Goal: Task Accomplishment & Management: Manage account settings

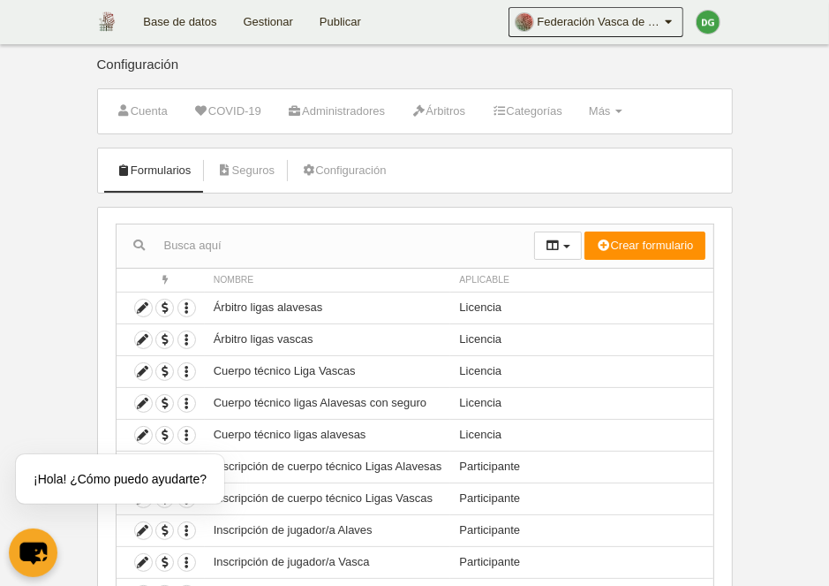
click at [257, 18] on link "Gestionar" at bounding box center [269, 22] width 76 height 44
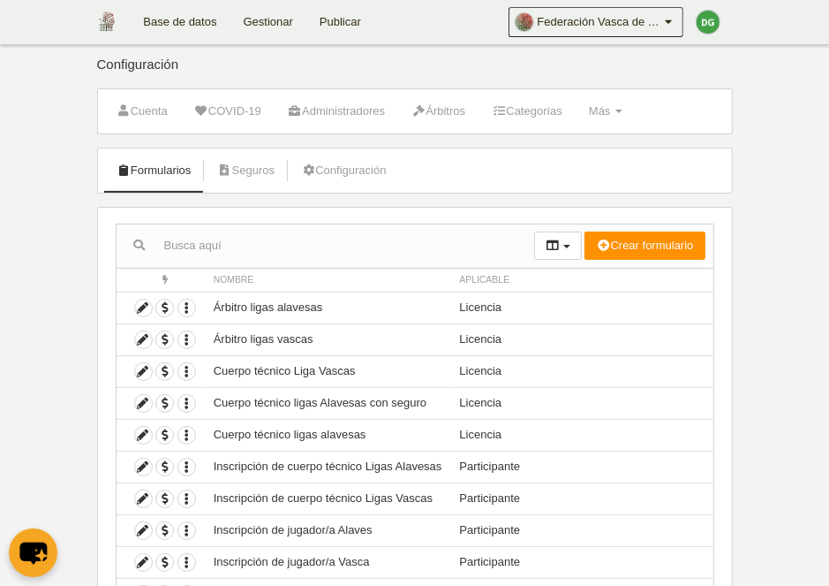
click at [274, 18] on link "Gestionar" at bounding box center [269, 22] width 76 height 44
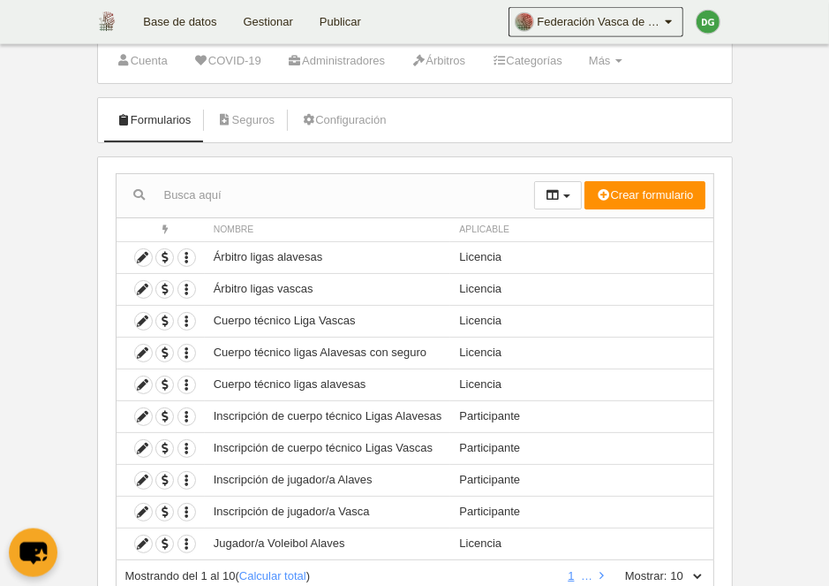
scroll to position [115, 0]
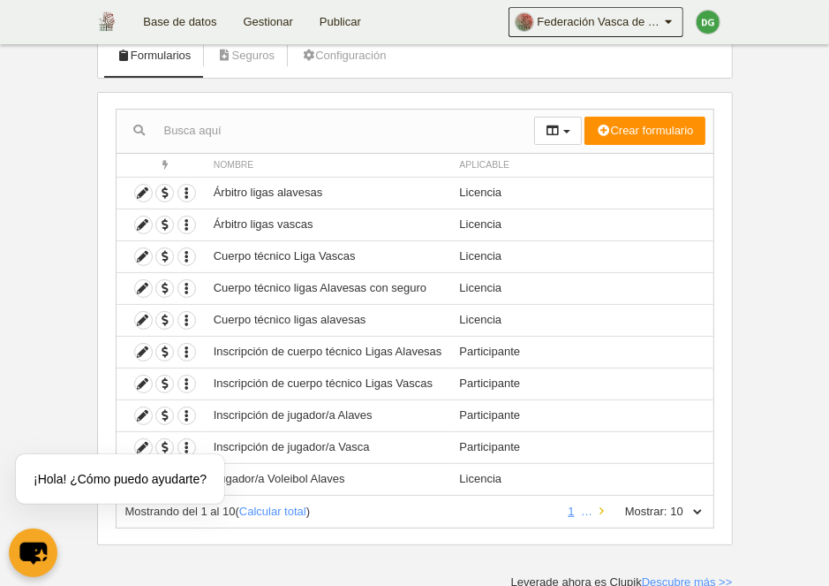
click at [596, 512] on link at bounding box center [601, 510] width 11 height 13
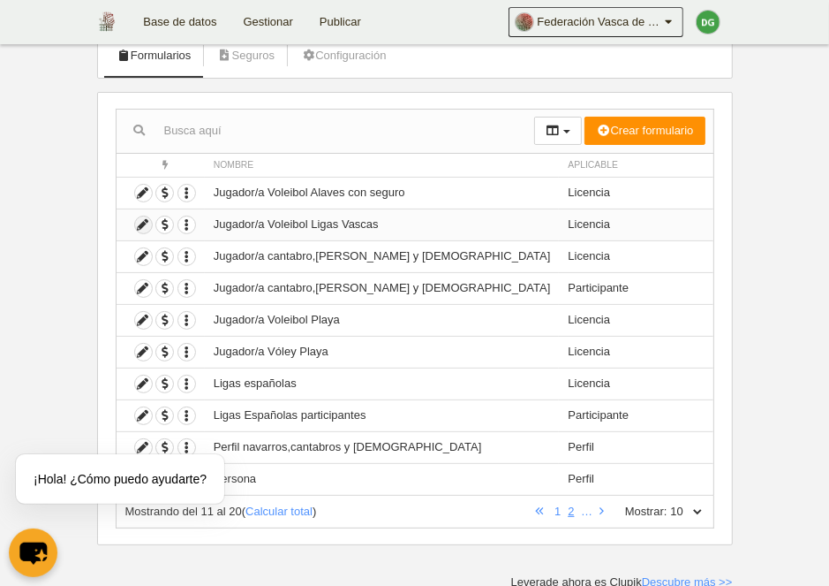
click at [140, 221] on icon at bounding box center [143, 224] width 17 height 17
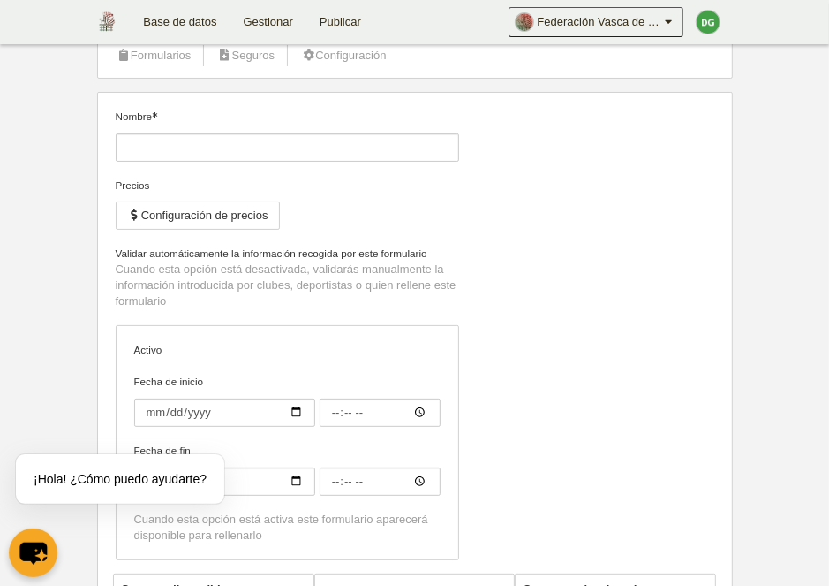
type input "Jugador/a Voleibol Ligas Vascas"
checkbox input "true"
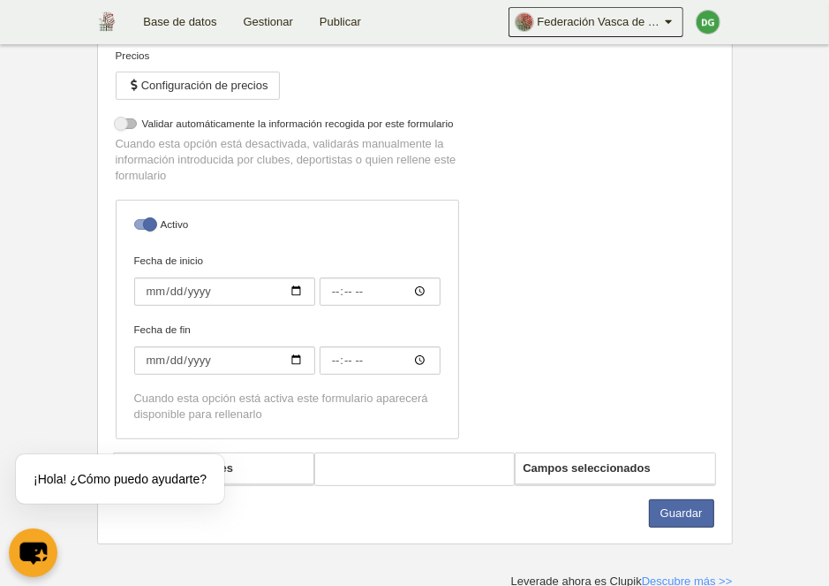
select select "selected"
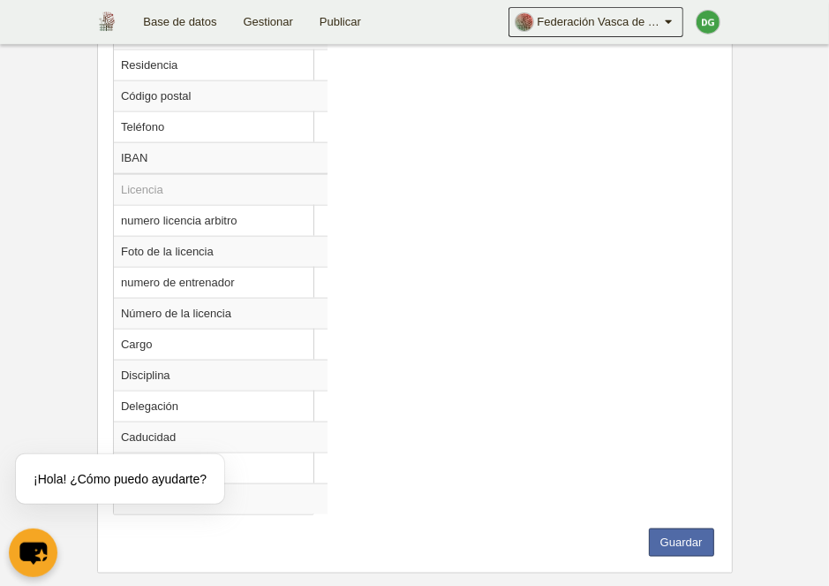
scroll to position [1296, 0]
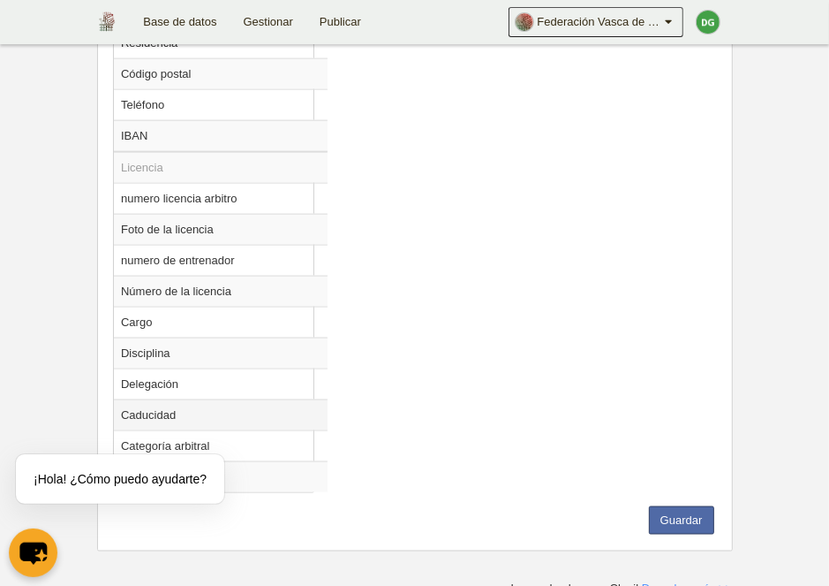
click at [181, 407] on td "Caducidad" at bounding box center [221, 414] width 214 height 31
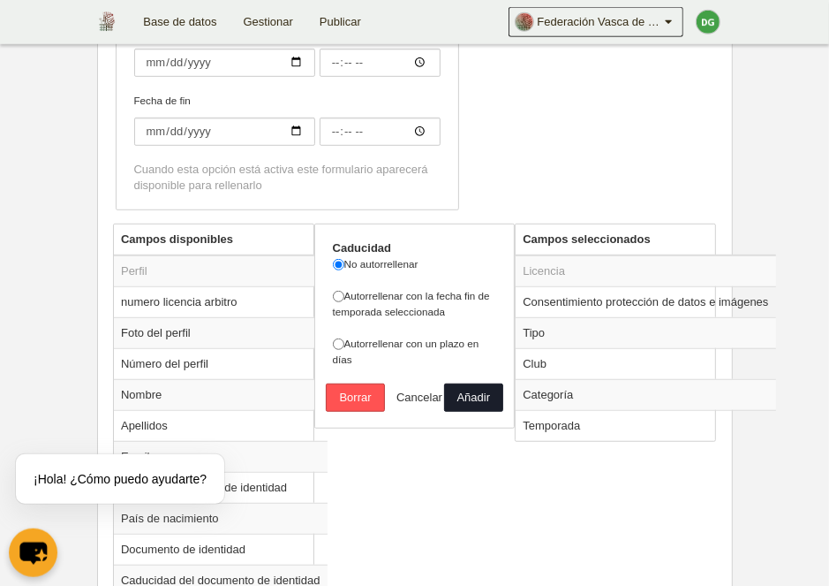
scroll to position [565, 0]
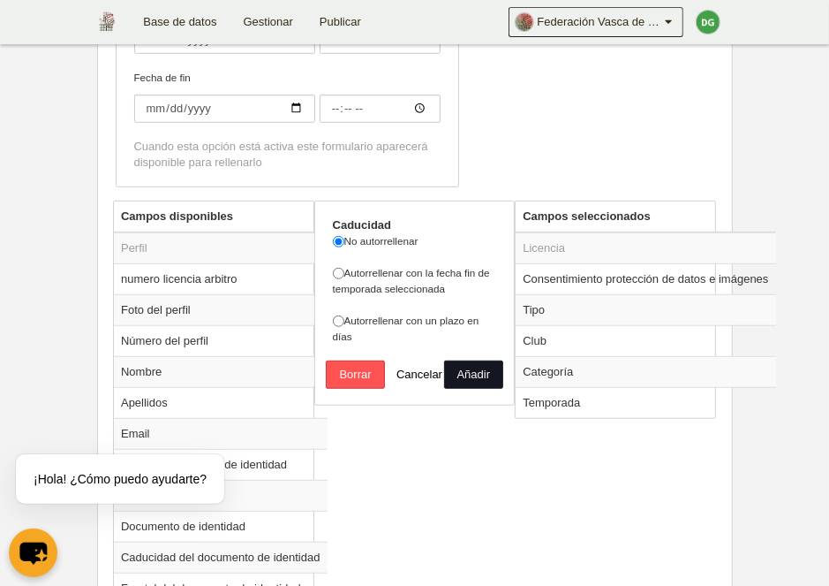
click at [477, 374] on button "Añadir" at bounding box center [473, 374] width 59 height 28
radio input "false"
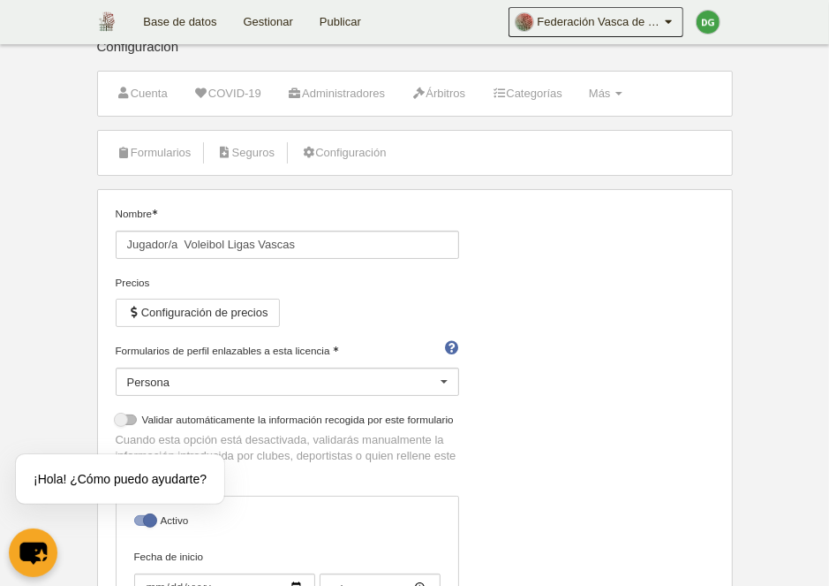
scroll to position [0, 0]
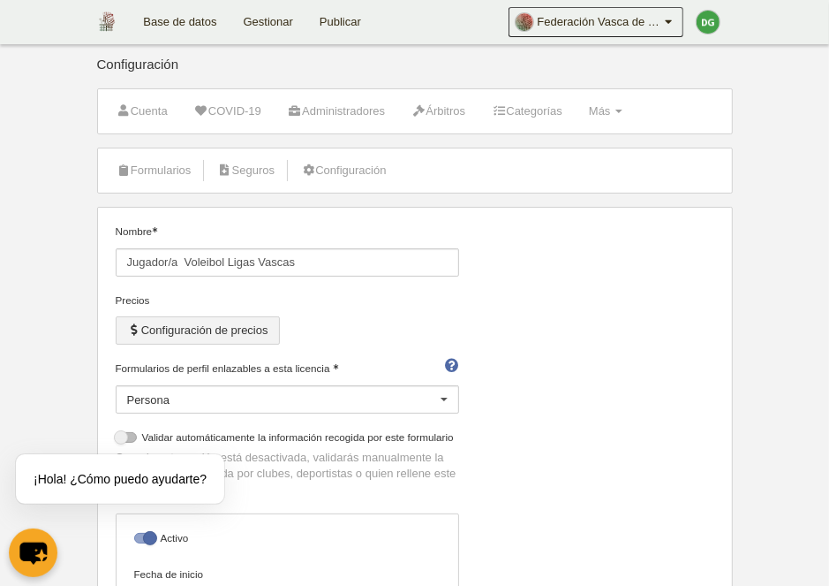
click at [186, 328] on button "Configuración de precios" at bounding box center [198, 330] width 164 height 28
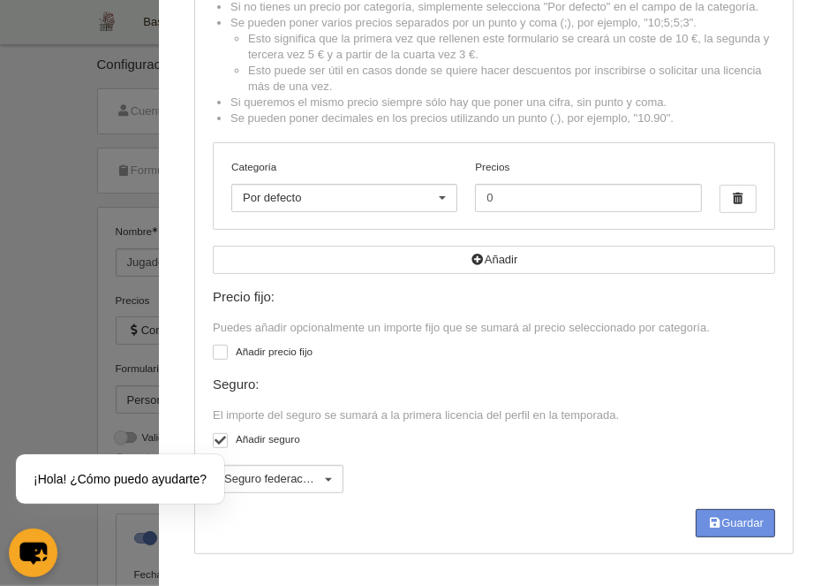
click at [720, 528] on button "Guardar" at bounding box center [735, 523] width 79 height 28
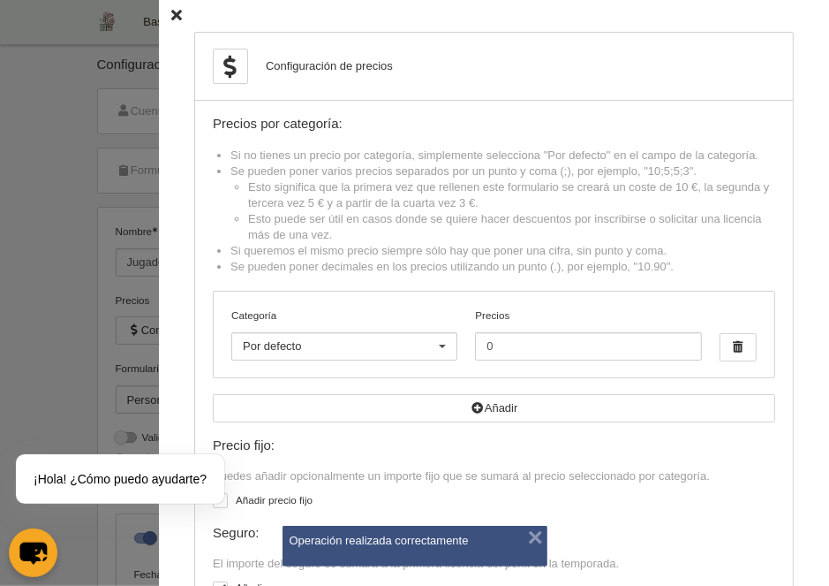
click at [170, 15] on div "Configuración de precios Precios por categoría: Si no tienes un precio por cate…" at bounding box center [494, 367] width 670 height 734
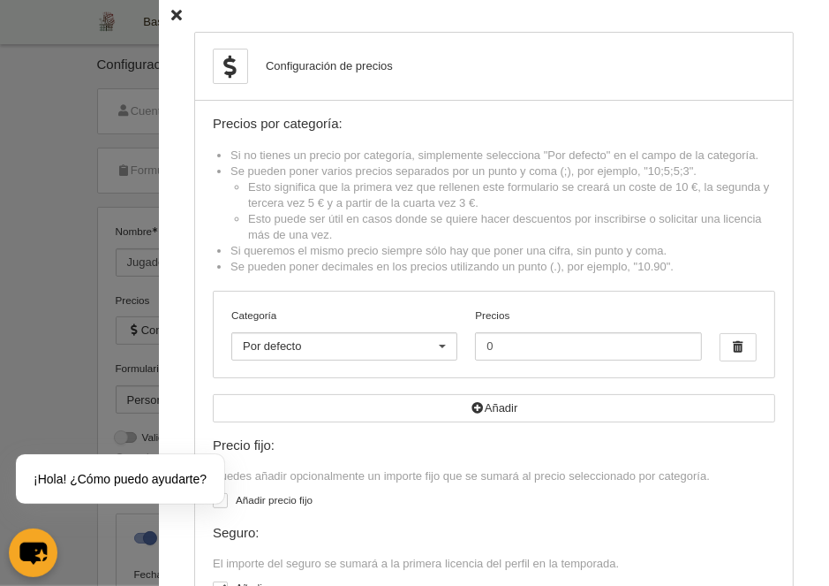
click at [178, 14] on icon at bounding box center [176, 16] width 11 height 11
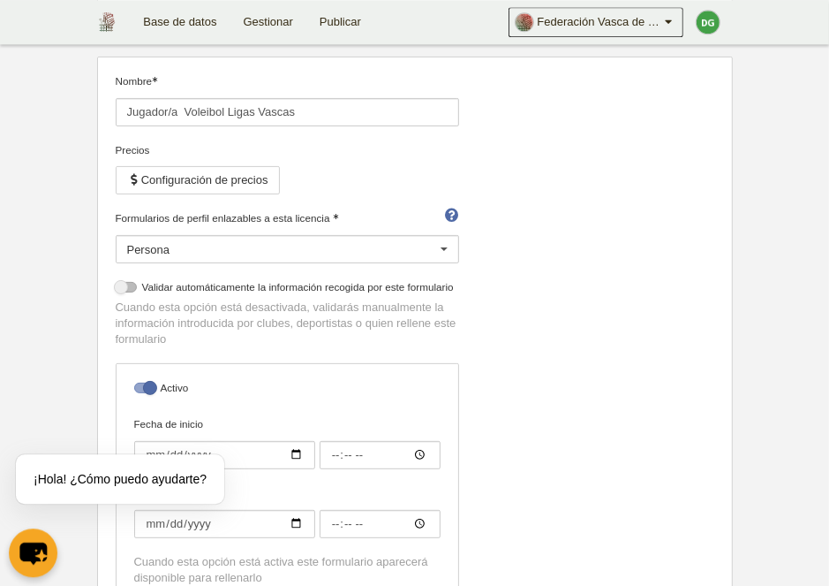
scroll to position [182, 0]
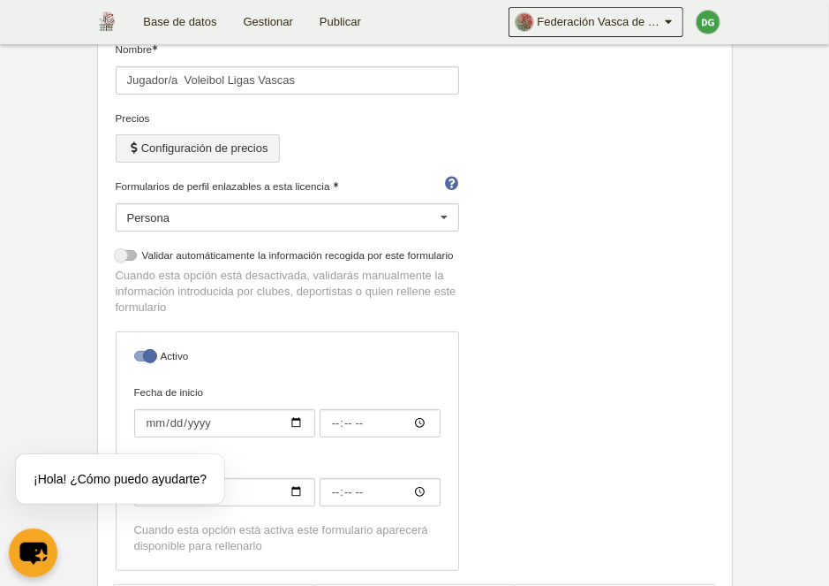
click at [158, 144] on button "Configuración de precios" at bounding box center [198, 148] width 164 height 28
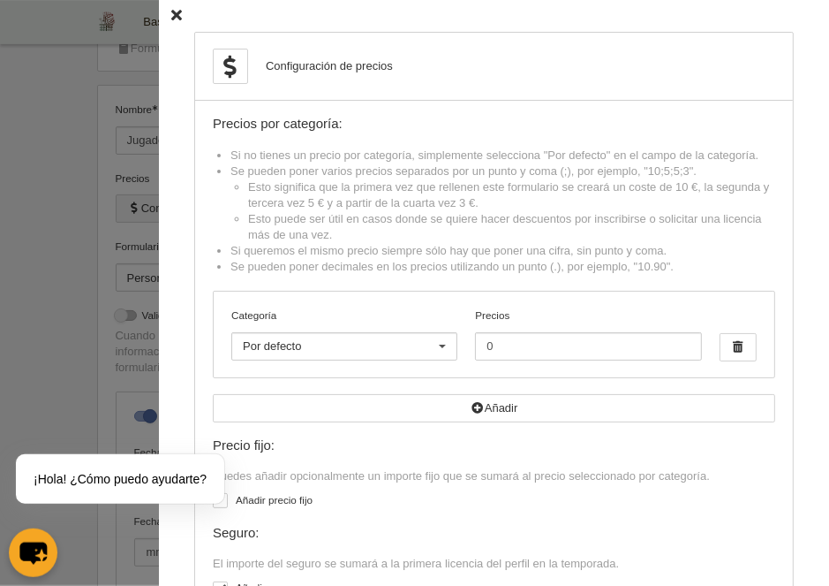
scroll to position [91, 0]
click at [179, 15] on icon at bounding box center [176, 16] width 11 height 11
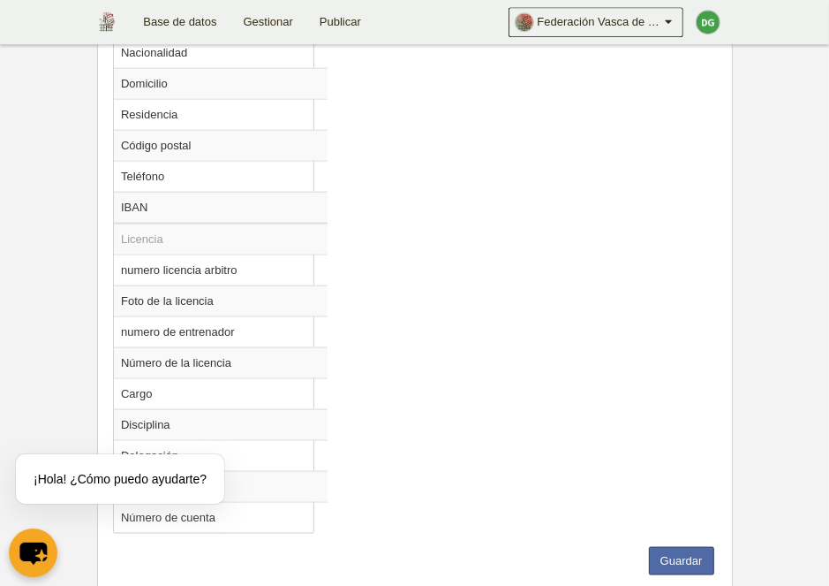
scroll to position [1265, 0]
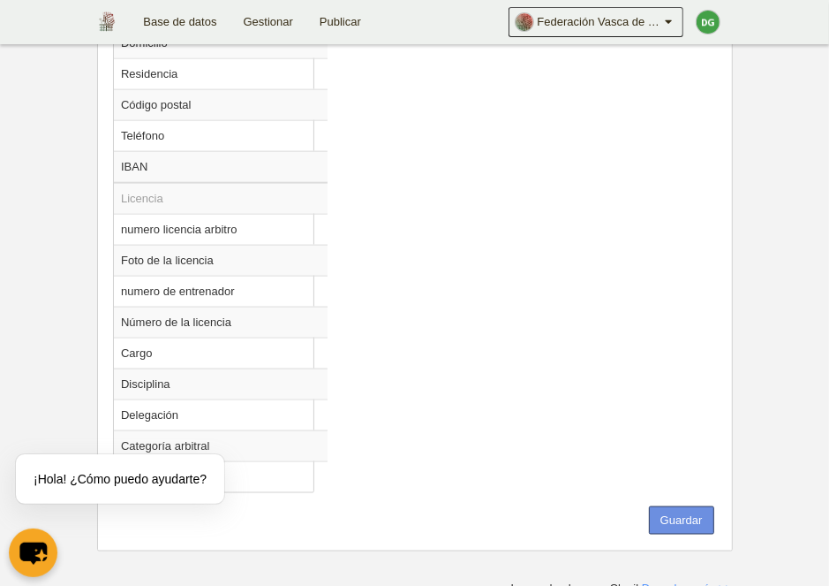
click at [692, 514] on button "Guardar" at bounding box center [681, 520] width 65 height 28
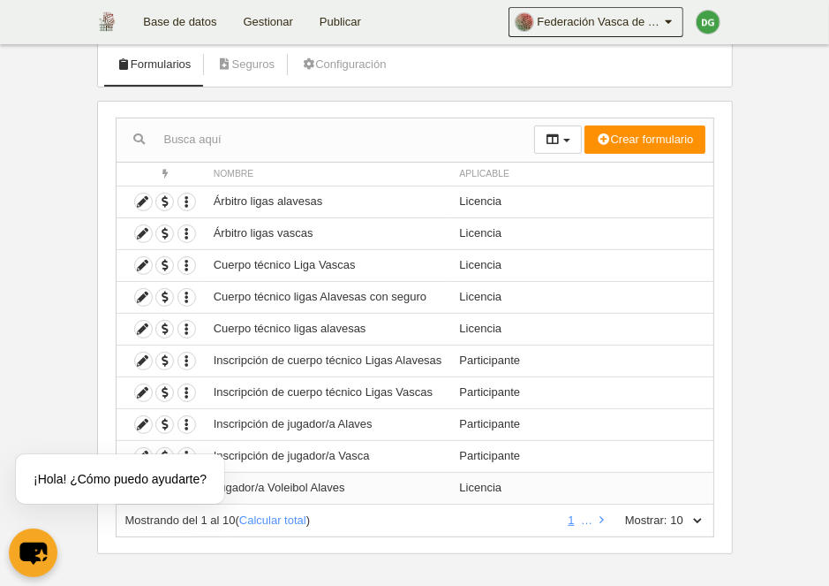
scroll to position [115, 0]
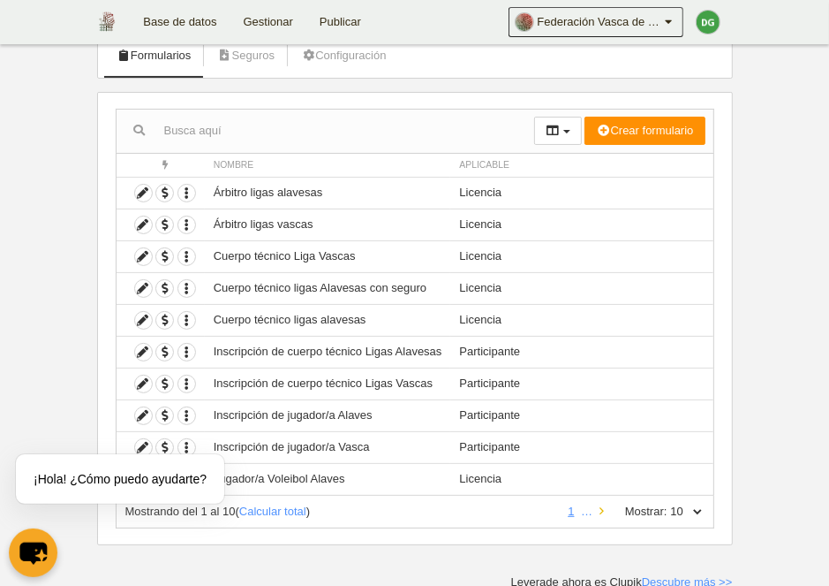
click at [597, 514] on link at bounding box center [601, 510] width 11 height 13
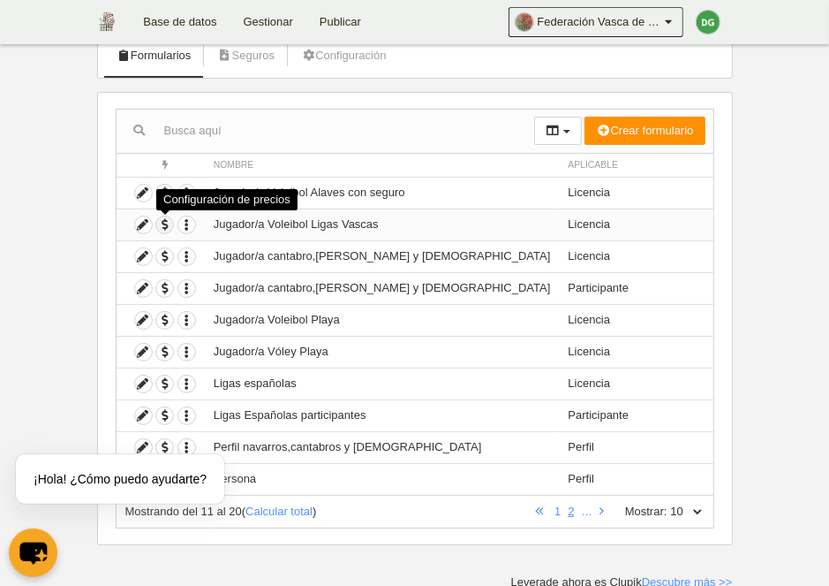
click at [162, 223] on span "button" at bounding box center [164, 224] width 17 height 17
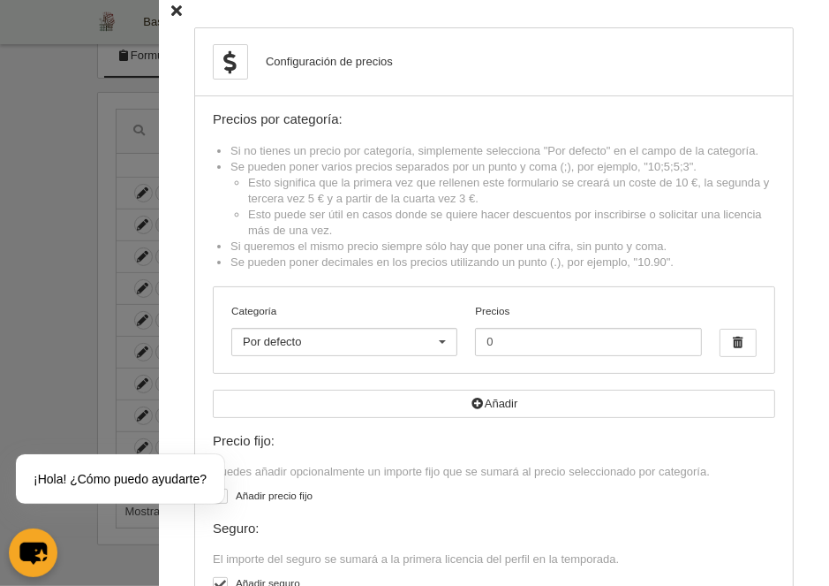
scroll to position [0, 0]
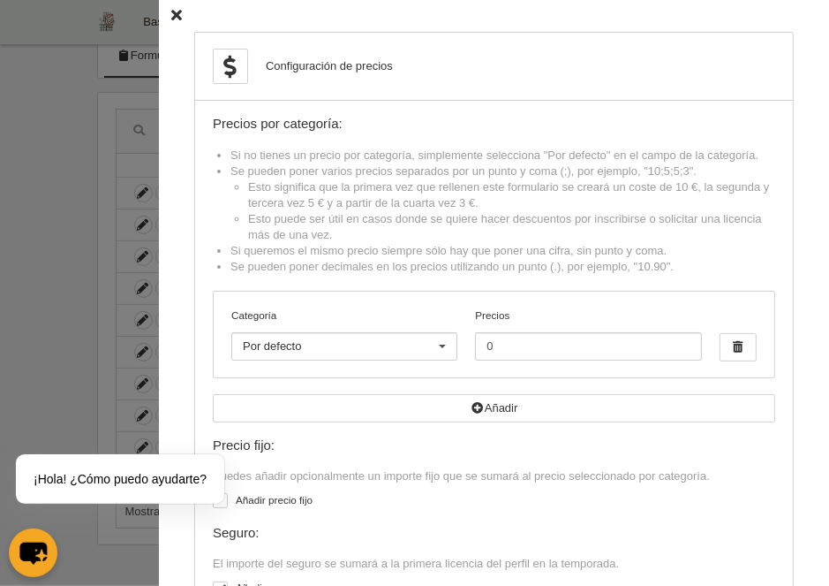
click at [175, 17] on icon at bounding box center [176, 16] width 11 height 11
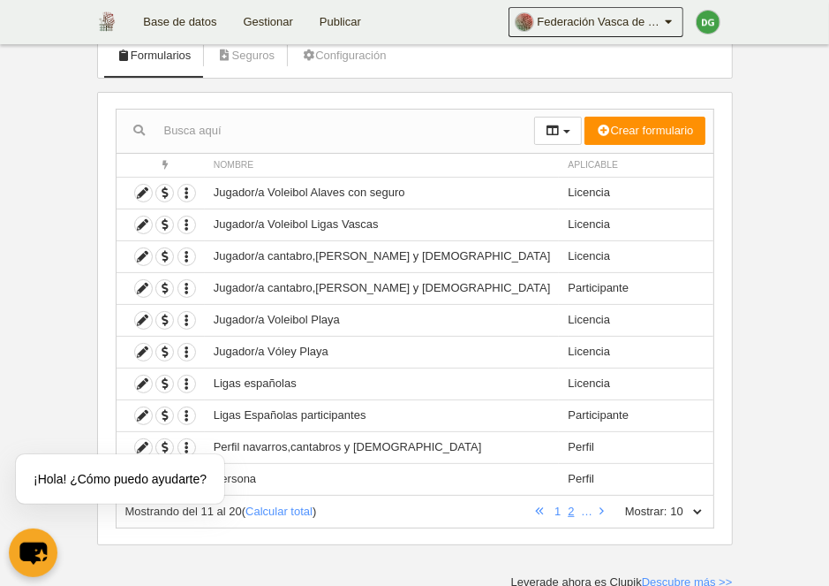
click at [388, 522] on div "Mostrando del 11 al 20 ( Calcular total ) 1 2 … Mostrar: 10 25 50 100 500" at bounding box center [415, 511] width 599 height 33
click at [136, 226] on icon at bounding box center [143, 224] width 17 height 17
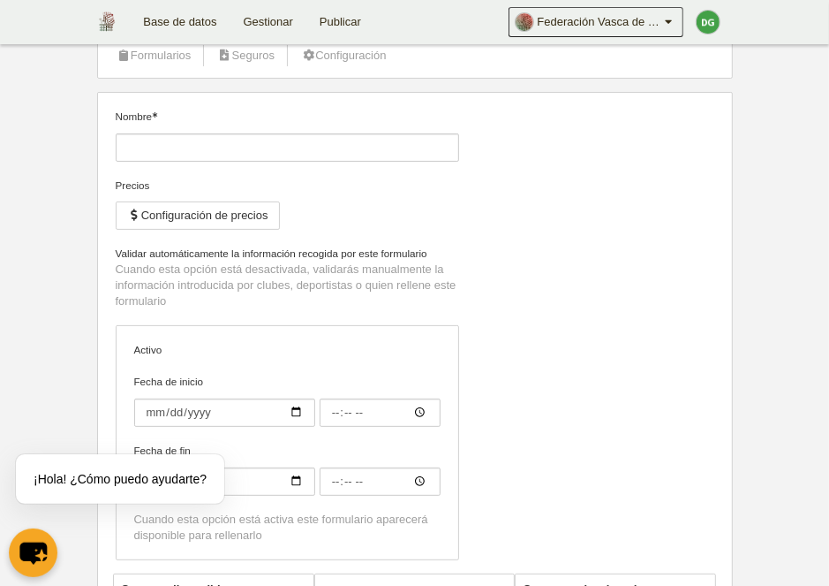
type input "Jugador/a Voleibol Ligas Vascas"
checkbox input "true"
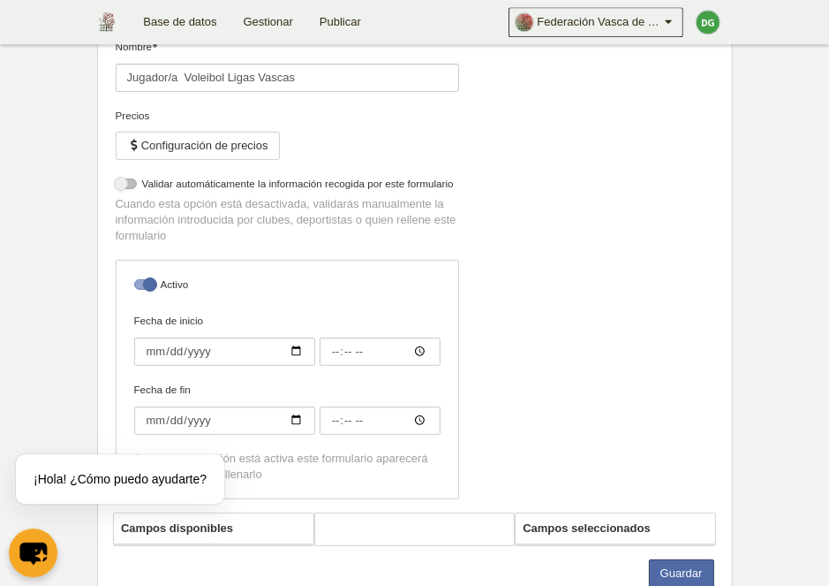
select select "selected"
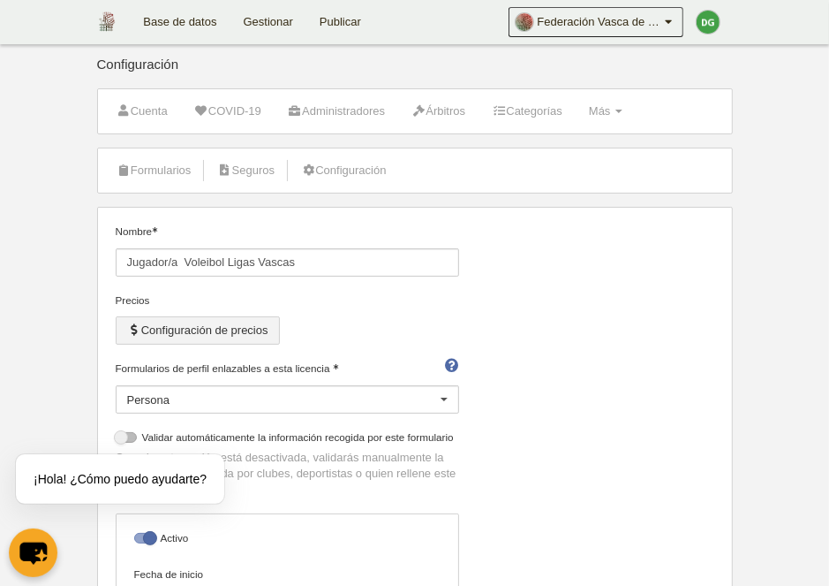
click at [200, 333] on button "Configuración de precios" at bounding box center [198, 330] width 164 height 28
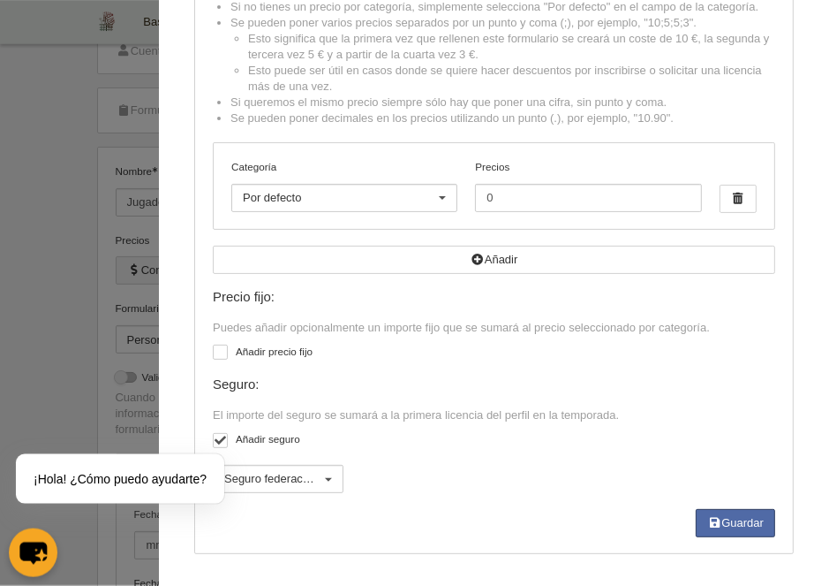
scroll to position [91, 0]
click at [340, 487] on div at bounding box center [328, 479] width 28 height 28
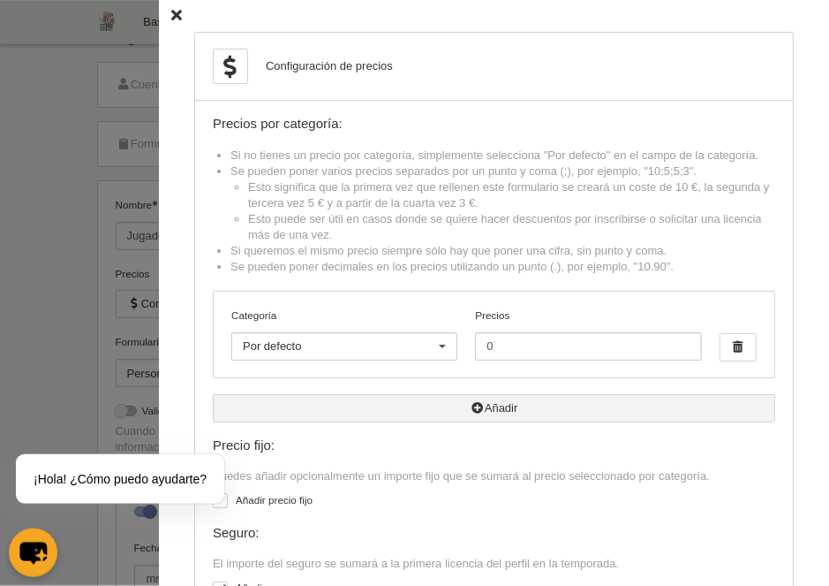
scroll to position [0, 0]
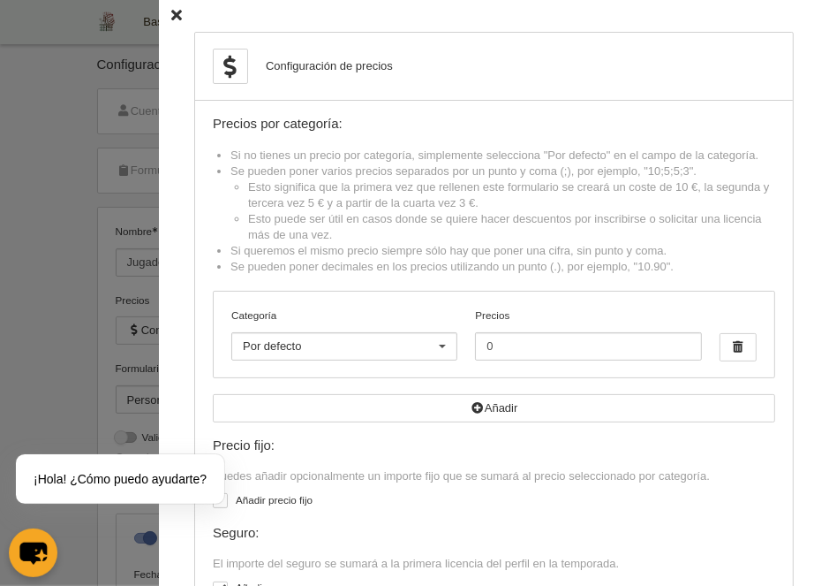
click at [181, 18] on icon at bounding box center [176, 16] width 11 height 11
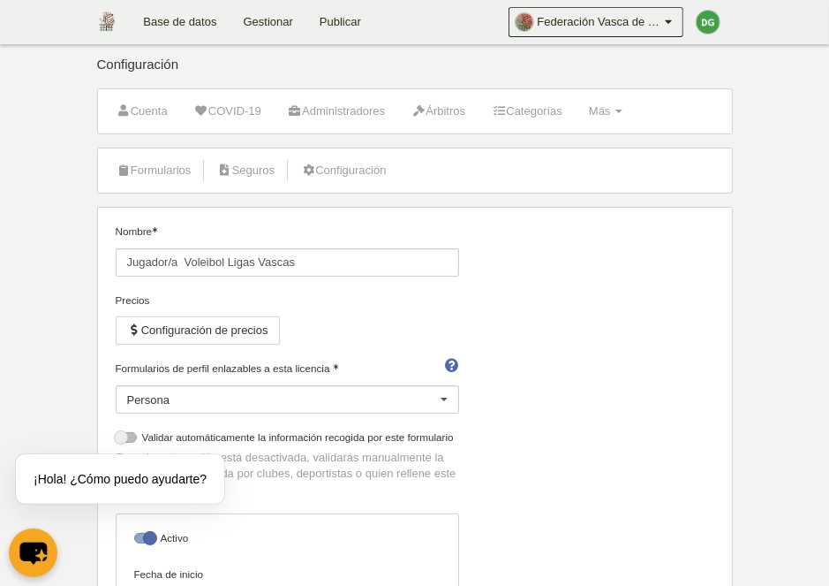
click at [251, 155] on li "Seguros" at bounding box center [246, 170] width 77 height 44
click at [251, 162] on link "Seguros" at bounding box center [246, 170] width 77 height 26
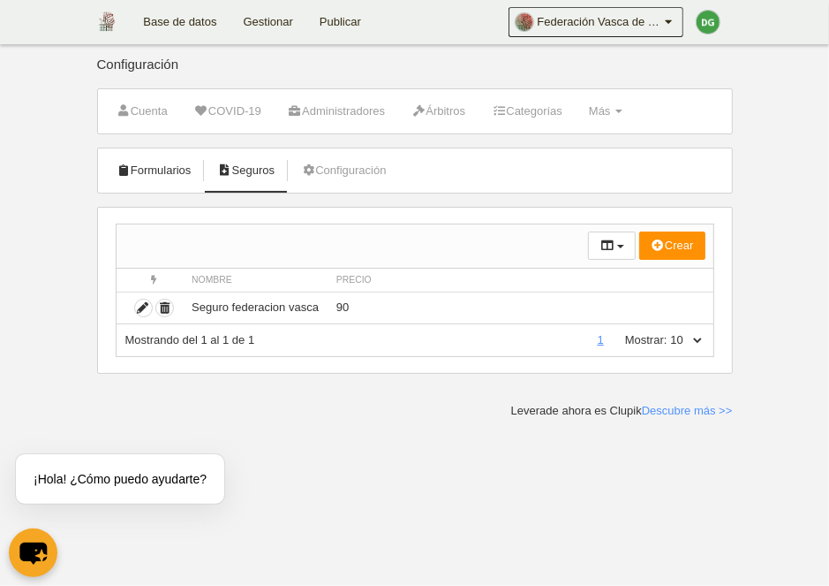
click at [159, 170] on link "Formularios" at bounding box center [154, 170] width 94 height 26
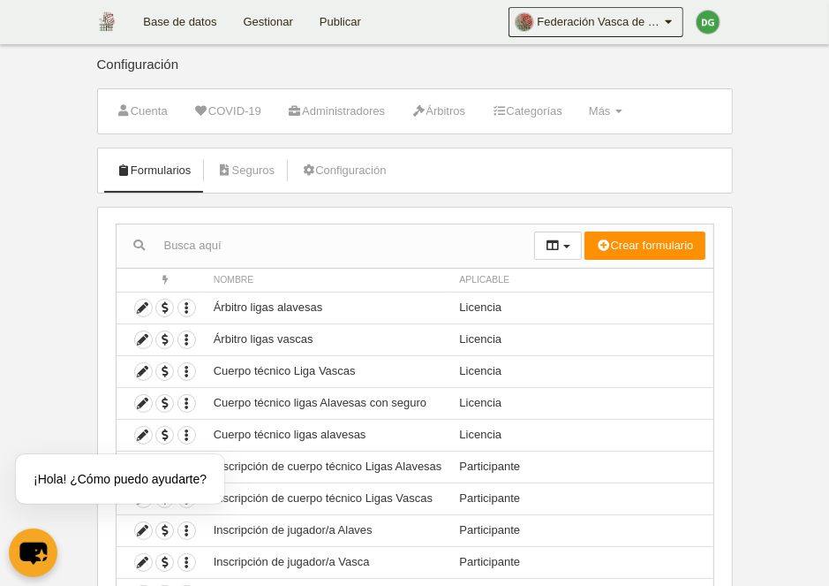
click at [277, 18] on link "Gestionar" at bounding box center [269, 22] width 76 height 44
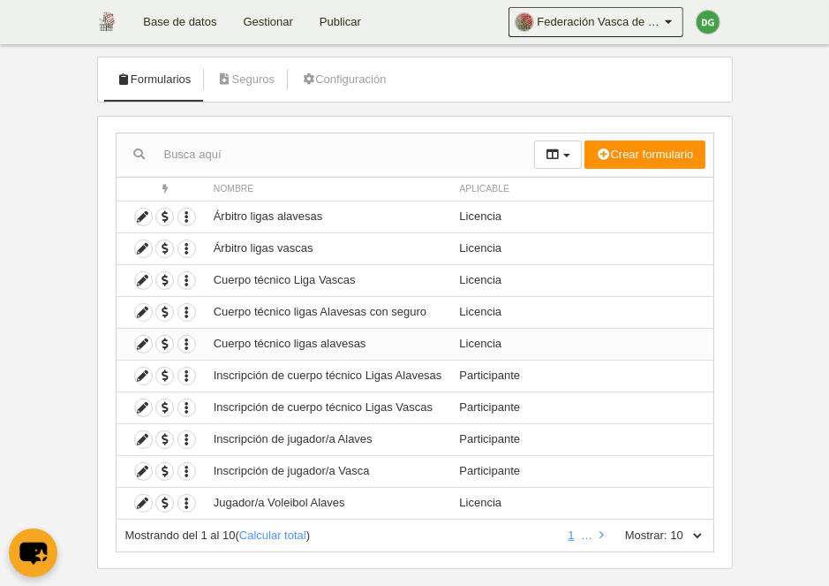
scroll to position [115, 0]
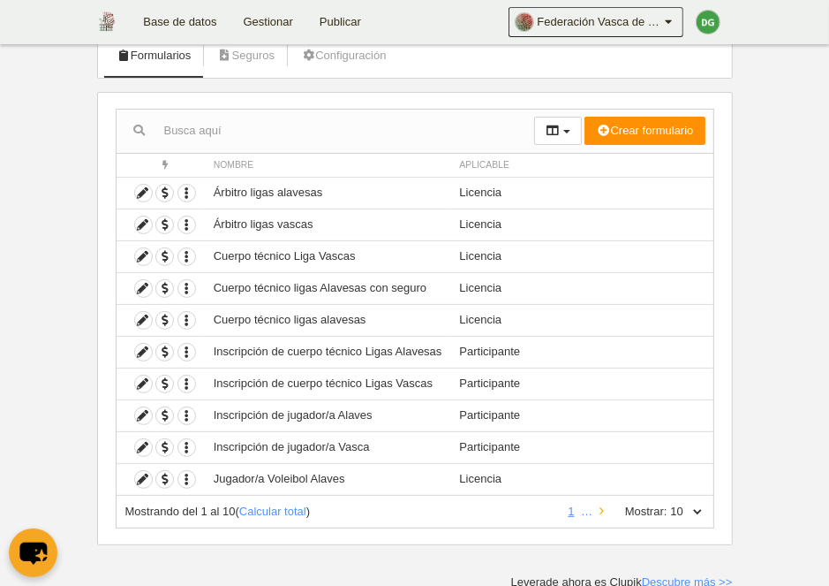
click at [601, 510] on link at bounding box center [601, 510] width 11 height 13
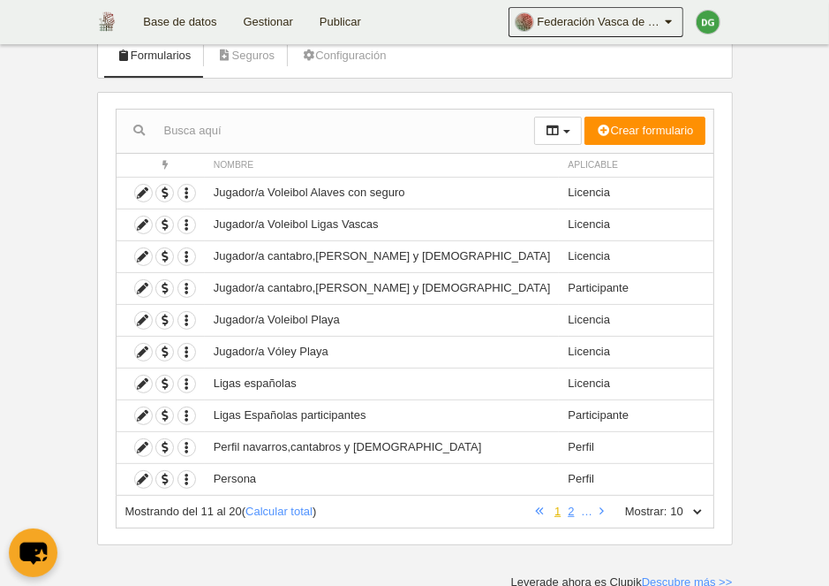
click at [553, 511] on link "1" at bounding box center [557, 510] width 13 height 13
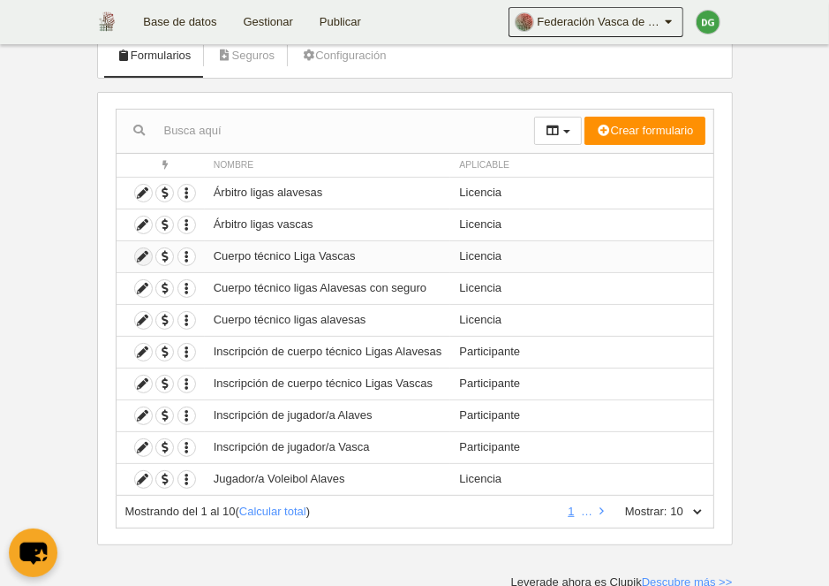
click at [145, 258] on icon at bounding box center [143, 256] width 17 height 17
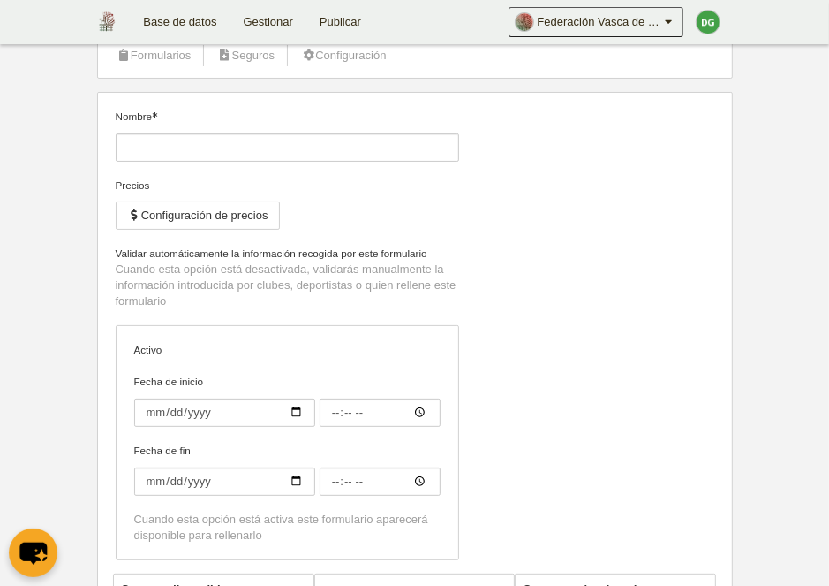
type input "Cuerpo técnico Liga Vascas"
checkbox input "true"
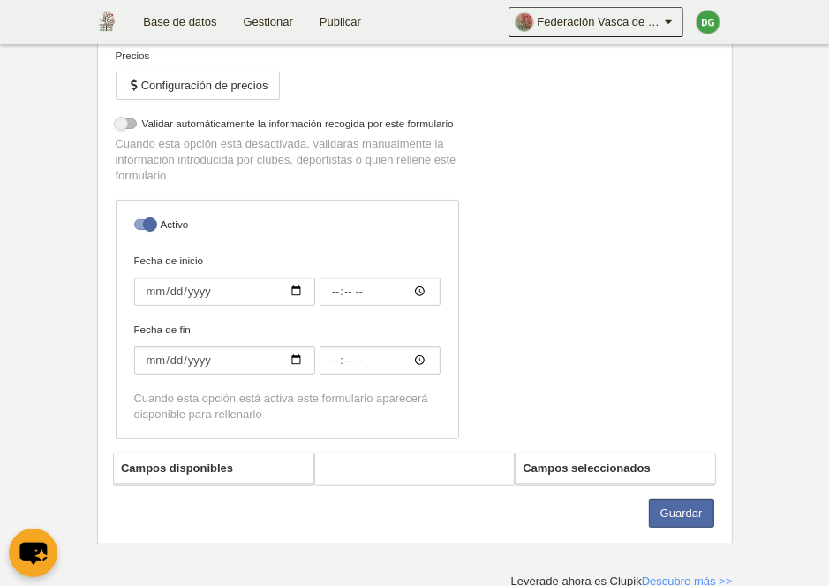
select select "selected"
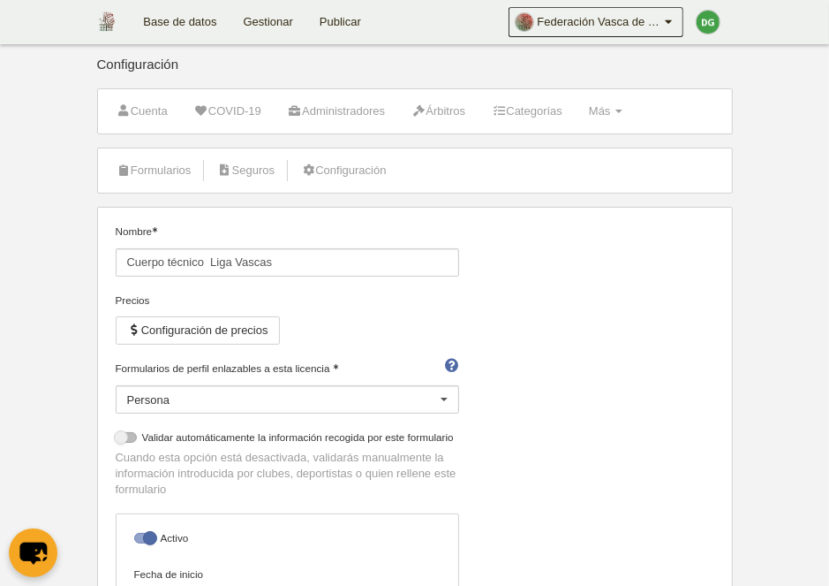
click at [276, 24] on link "Gestionar" at bounding box center [269, 22] width 76 height 44
